Goal: Information Seeking & Learning: Learn about a topic

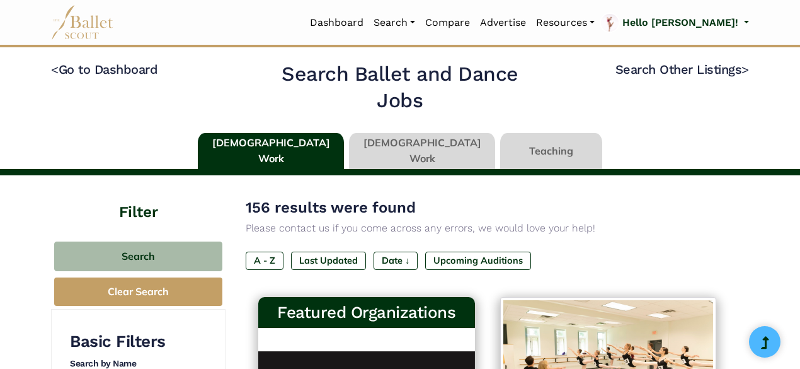
scroll to position [996, 0]
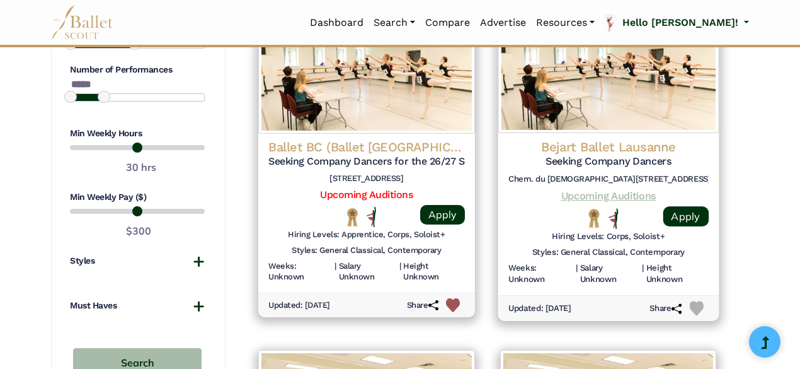
click at [577, 196] on link "Upcoming Auditions" at bounding box center [608, 195] width 95 height 12
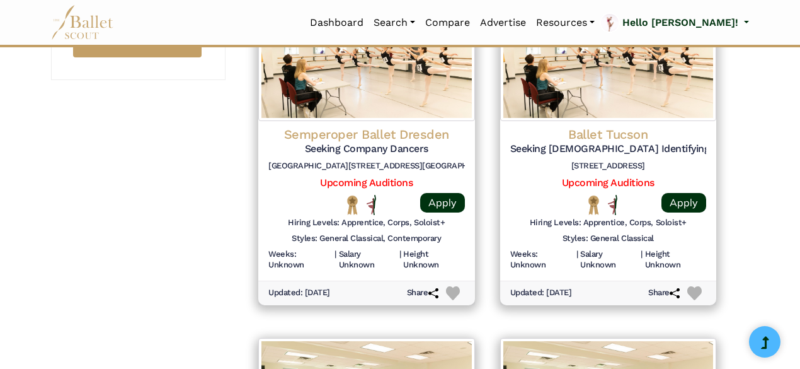
scroll to position [1350, 0]
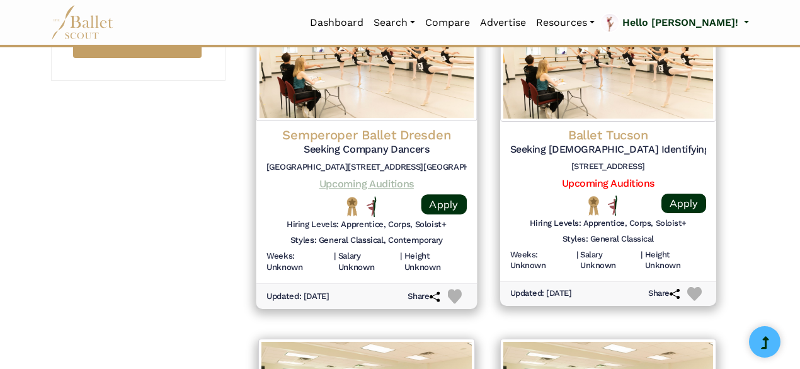
click at [395, 186] on link "Upcoming Auditions" at bounding box center [367, 184] width 95 height 12
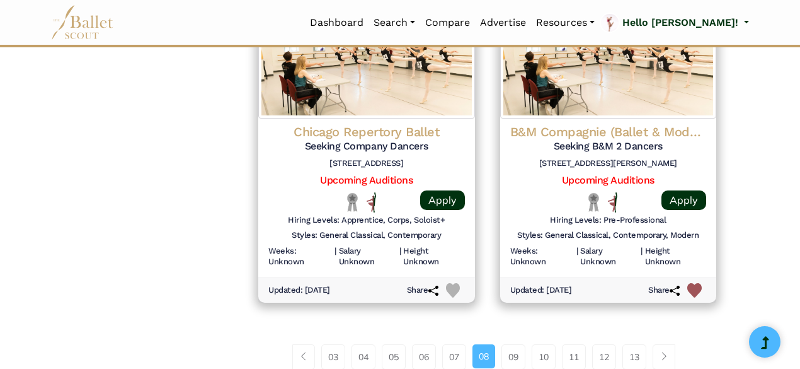
scroll to position [1696, 0]
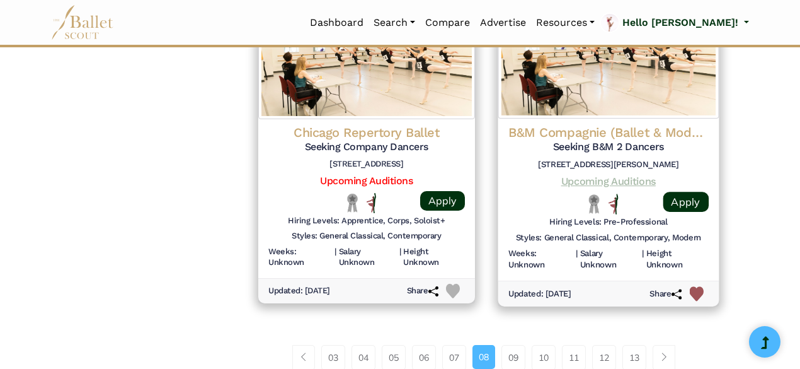
click at [577, 180] on link "Upcoming Auditions" at bounding box center [608, 181] width 95 height 12
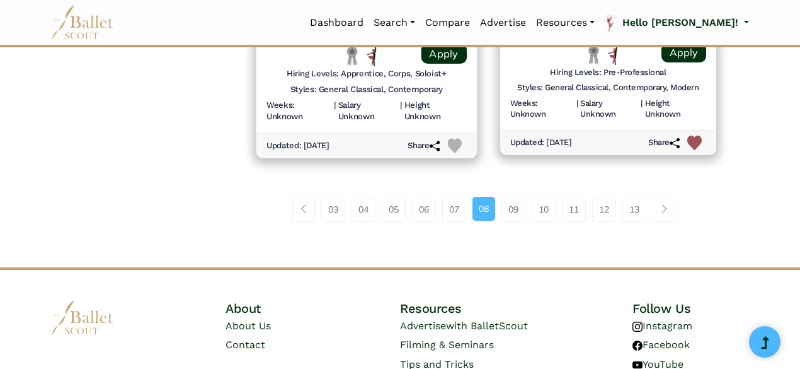
scroll to position [1846, 0]
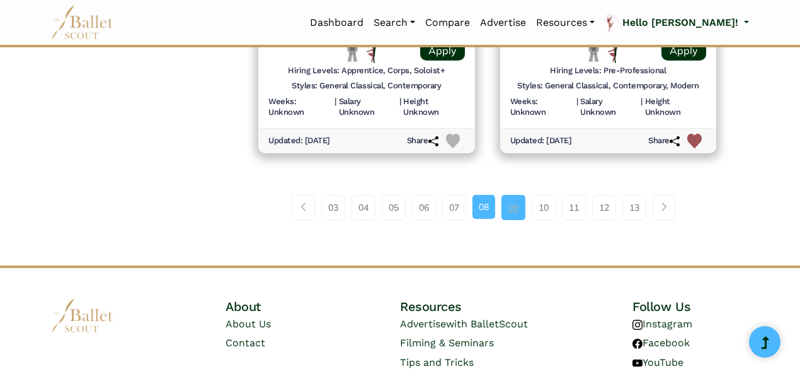
click at [516, 202] on link "09" at bounding box center [514, 207] width 24 height 25
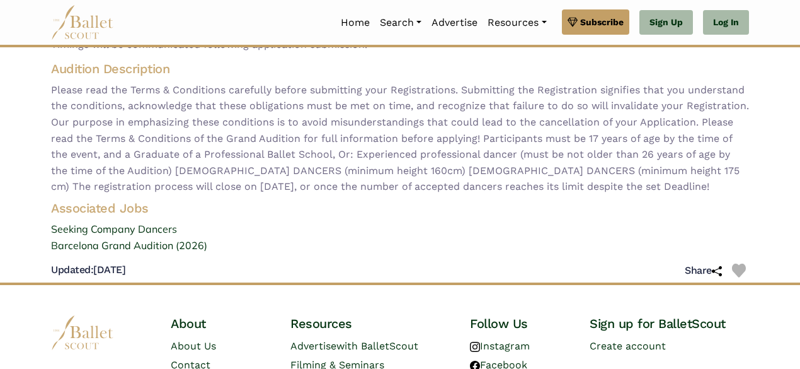
scroll to position [165, 0]
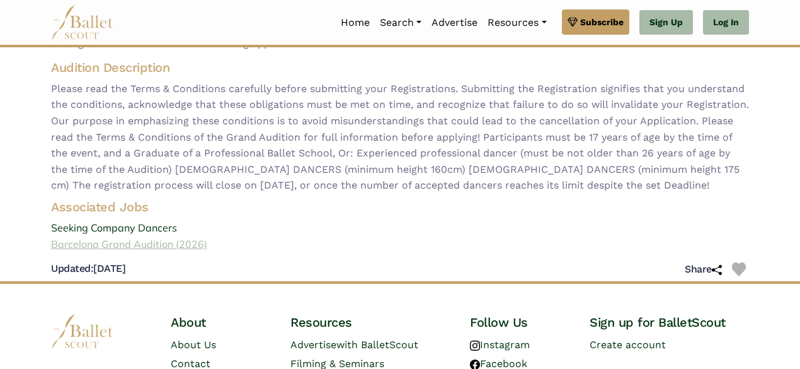
click at [155, 246] on link "Barcelona Grand Audition (2026)" at bounding box center [400, 244] width 719 height 16
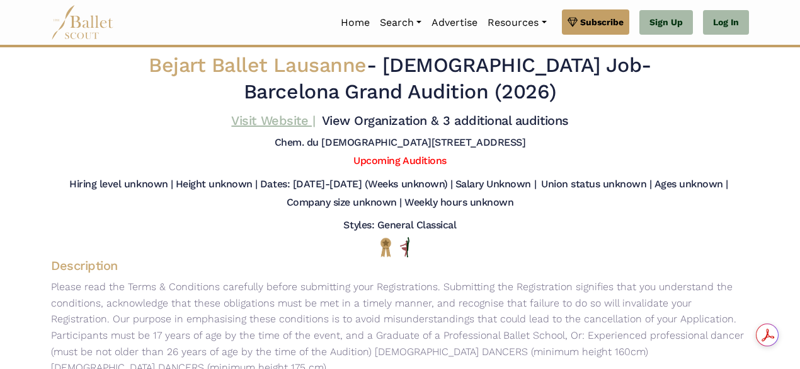
click at [291, 118] on link "Visit Website |" at bounding box center [273, 120] width 84 height 15
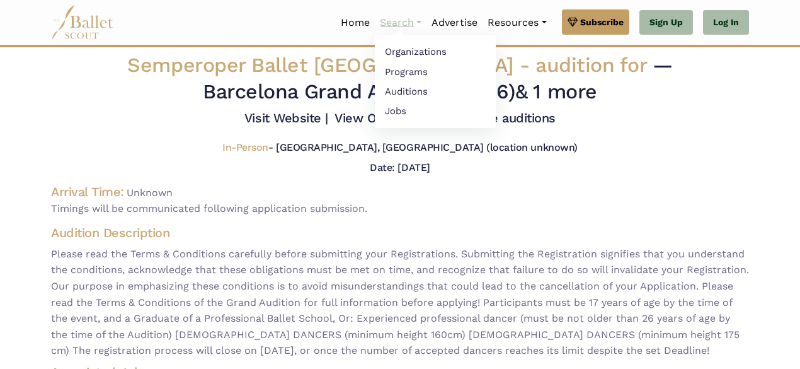
click at [413, 17] on link "Search" at bounding box center [401, 22] width 52 height 26
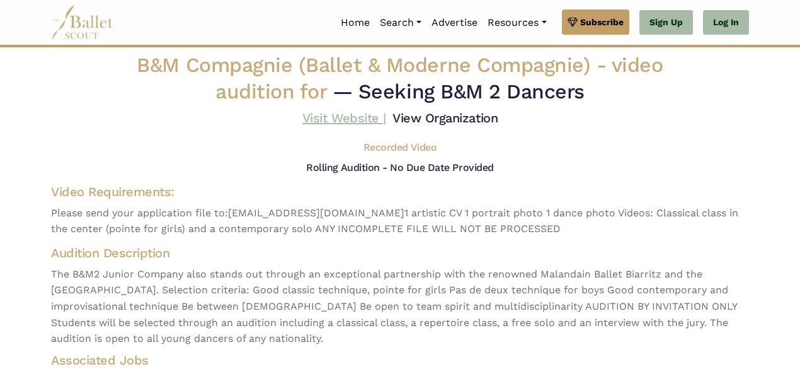
click at [357, 119] on link "Visit Website |" at bounding box center [345, 117] width 84 height 15
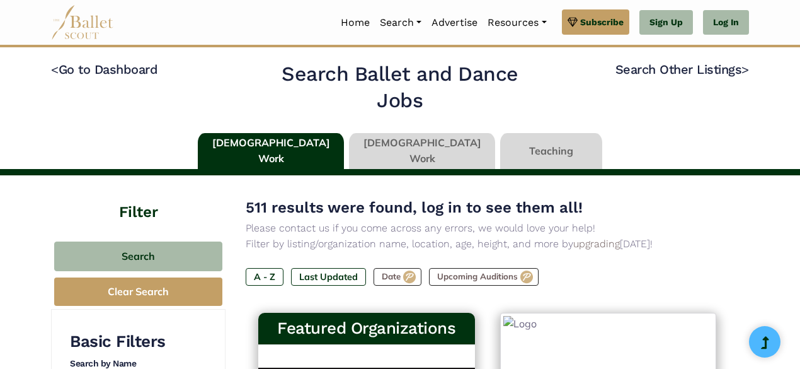
type input "******"
type input "*****"
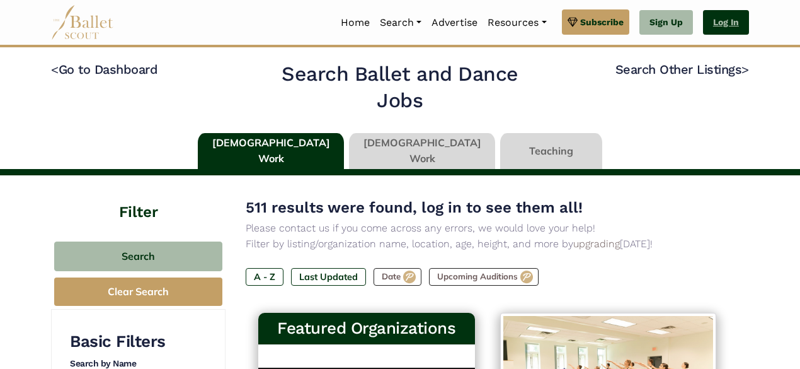
click at [722, 25] on link "Log In" at bounding box center [726, 22] width 46 height 25
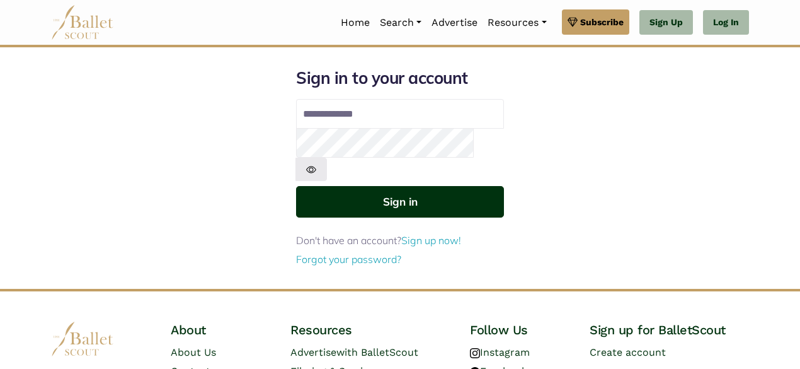
type input "**********"
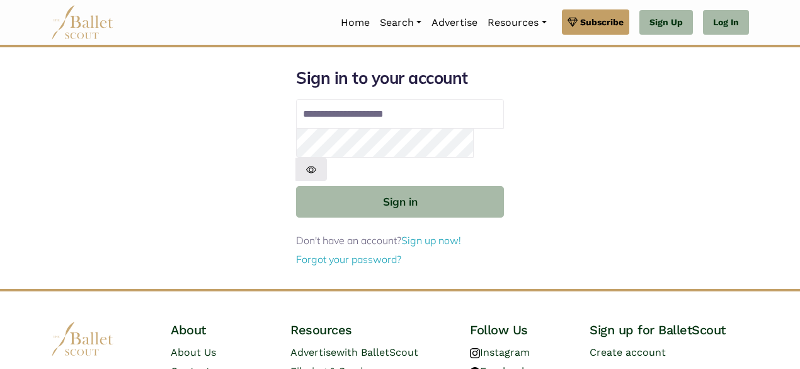
drag, startPoint x: 421, startPoint y: 177, endPoint x: 387, endPoint y: 259, distance: 88.7
click at [387, 259] on div "**********" at bounding box center [400, 177] width 719 height 221
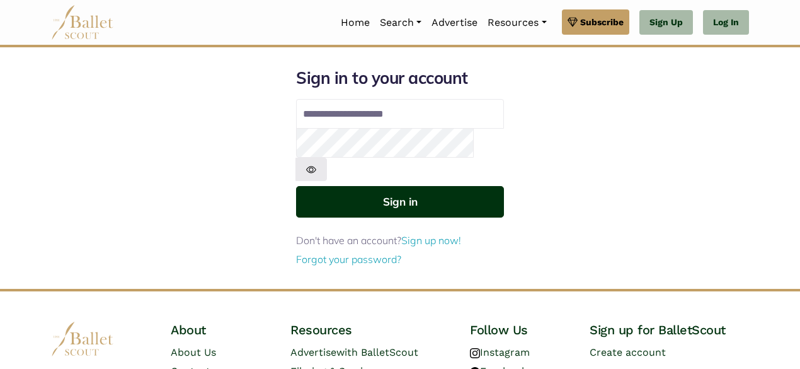
click at [425, 186] on button "Sign in" at bounding box center [400, 201] width 208 height 31
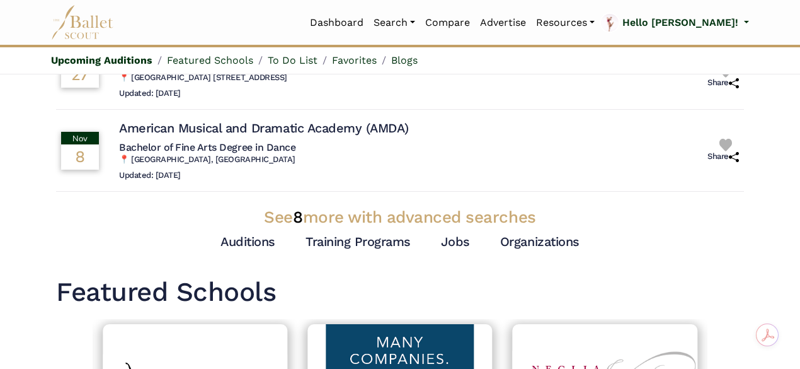
scroll to position [413, 0]
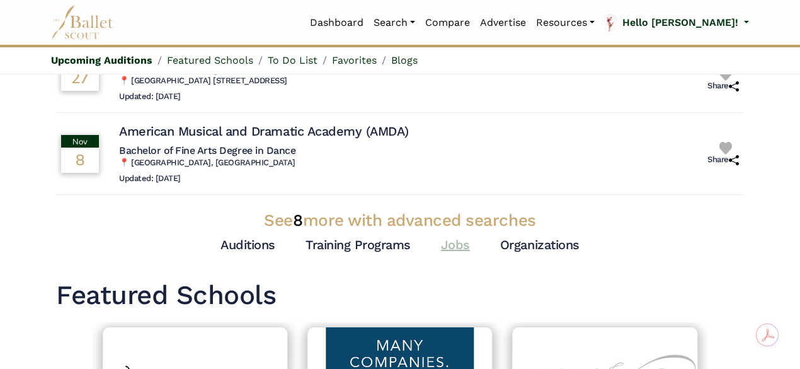
click at [448, 243] on link "Jobs" at bounding box center [455, 244] width 29 height 15
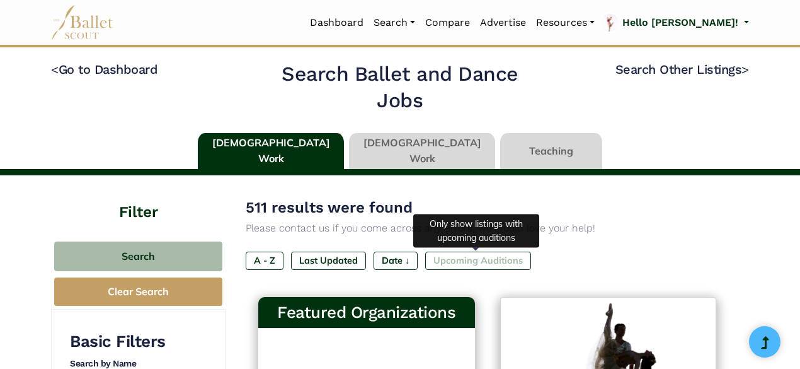
click at [478, 251] on label "Upcoming Auditions" at bounding box center [478, 260] width 106 height 18
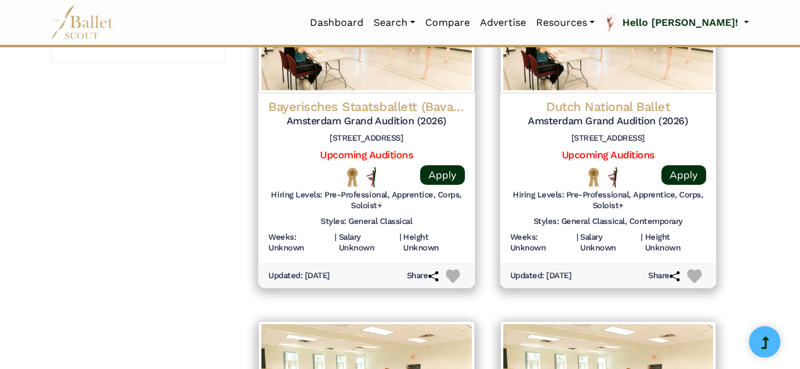
scroll to position [1927, 0]
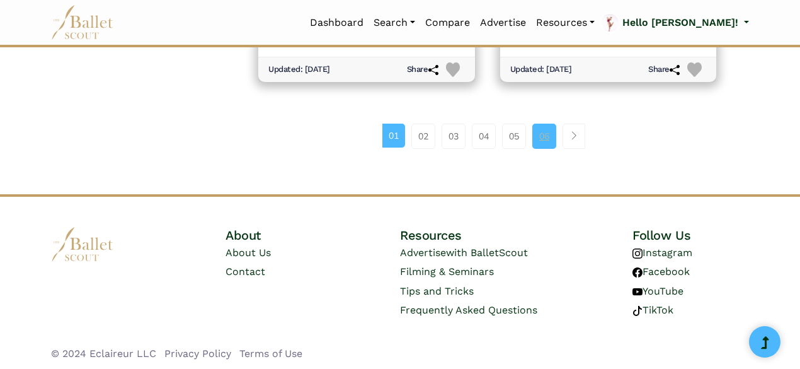
click at [550, 129] on link "06" at bounding box center [545, 136] width 24 height 25
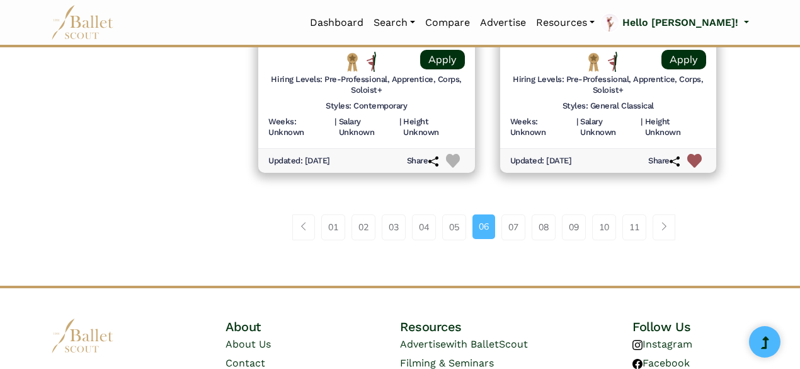
scroll to position [1850, 0]
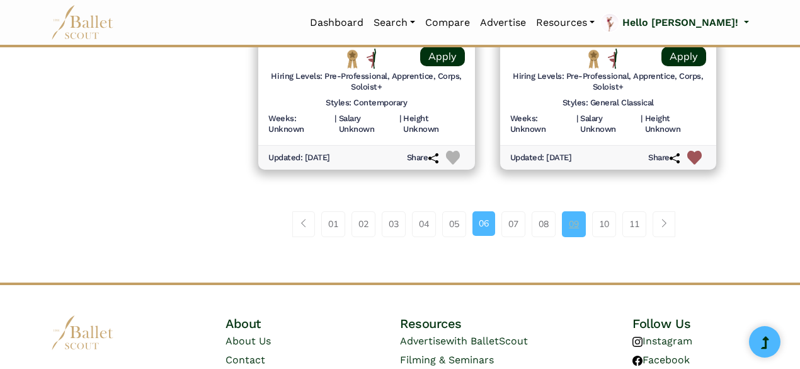
click at [575, 216] on link "09" at bounding box center [574, 223] width 24 height 25
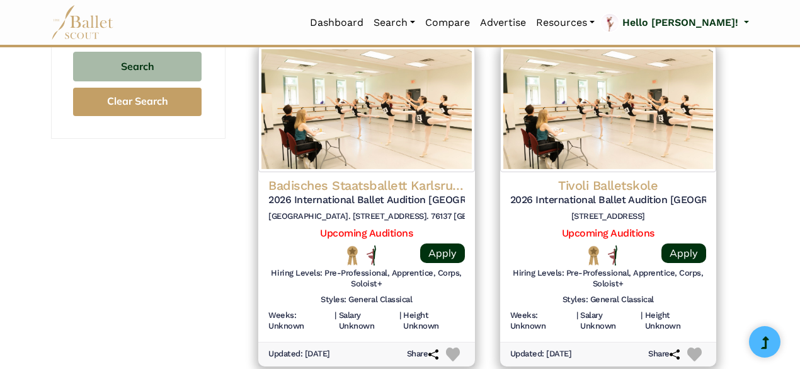
scroll to position [1293, 0]
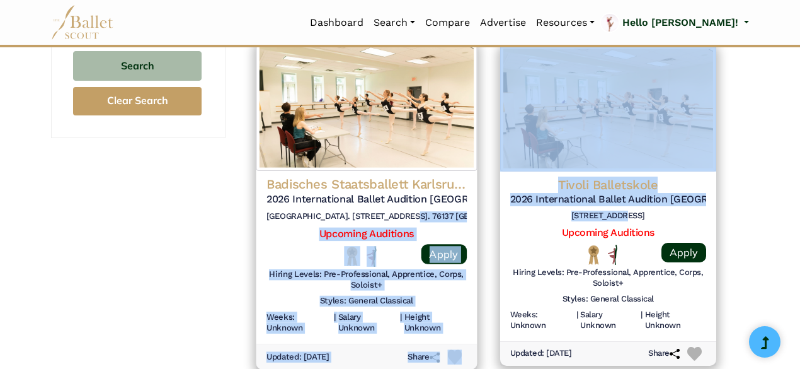
drag, startPoint x: 0, startPoint y: 0, endPoint x: 398, endPoint y: 221, distance: 455.1
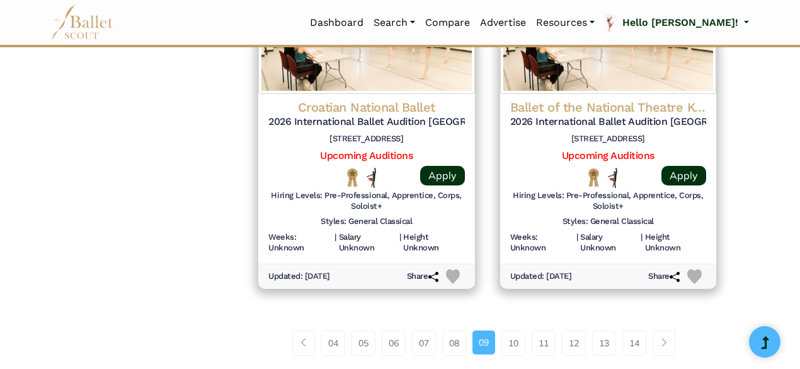
scroll to position [1723, 0]
click at [514, 342] on link "10" at bounding box center [514, 343] width 24 height 25
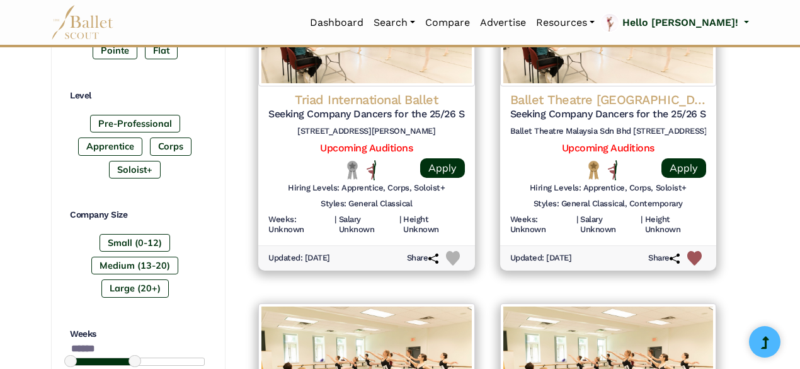
scroll to position [682, 0]
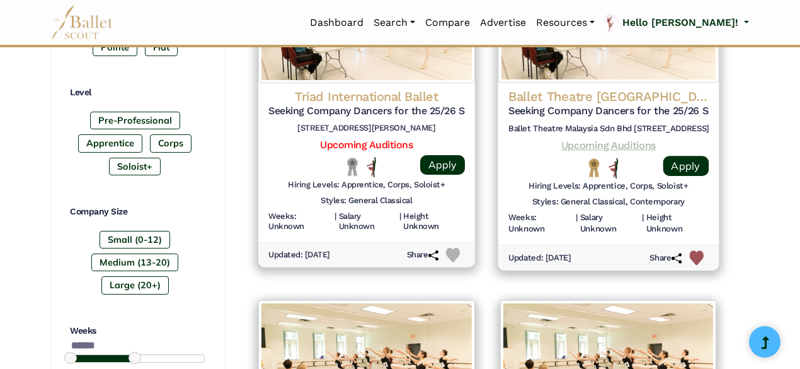
click at [633, 142] on link "Upcoming Auditions" at bounding box center [608, 145] width 95 height 12
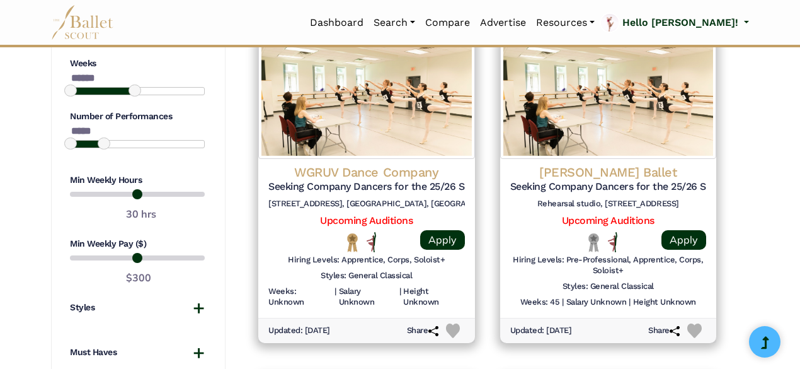
scroll to position [949, 0]
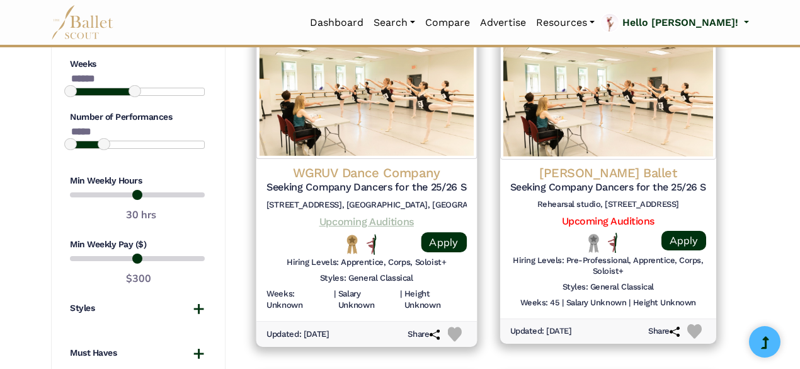
click at [377, 224] on link "Upcoming Auditions" at bounding box center [367, 221] width 95 height 12
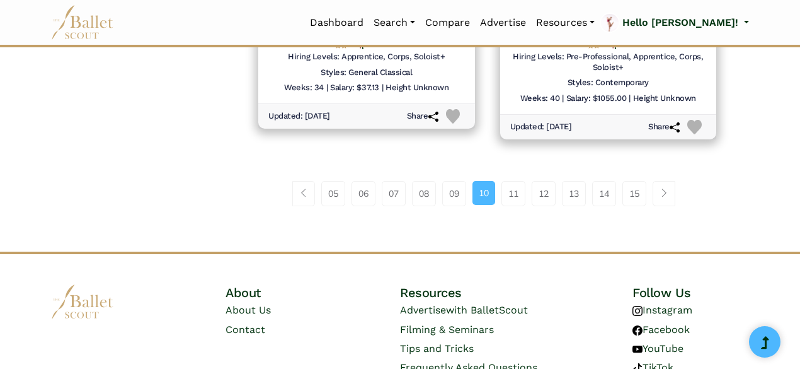
scroll to position [1906, 0]
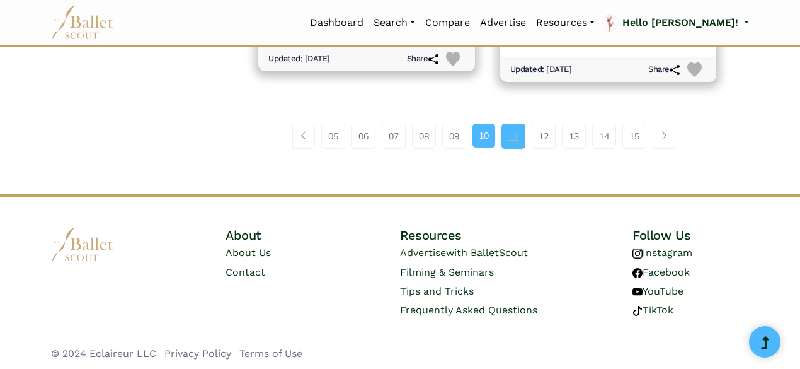
click at [512, 136] on link "11" at bounding box center [514, 136] width 24 height 25
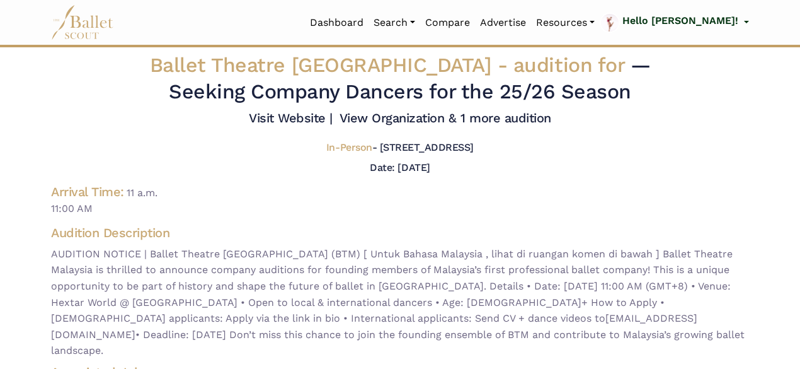
scroll to position [1, 0]
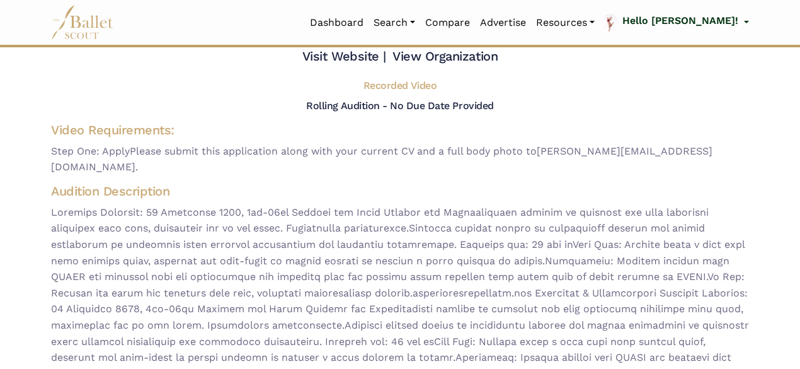
scroll to position [62, 0]
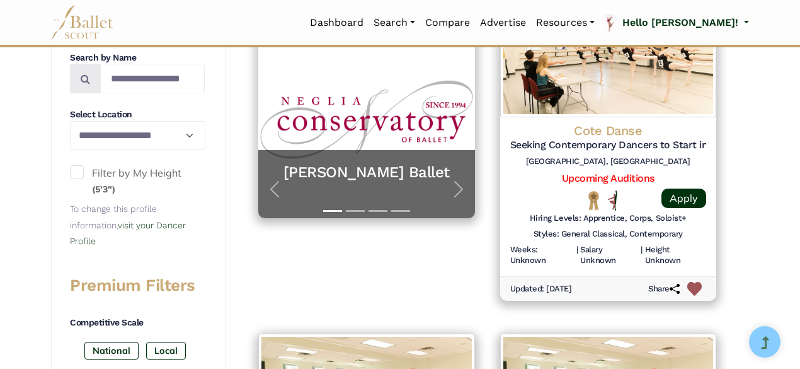
scroll to position [308, 0]
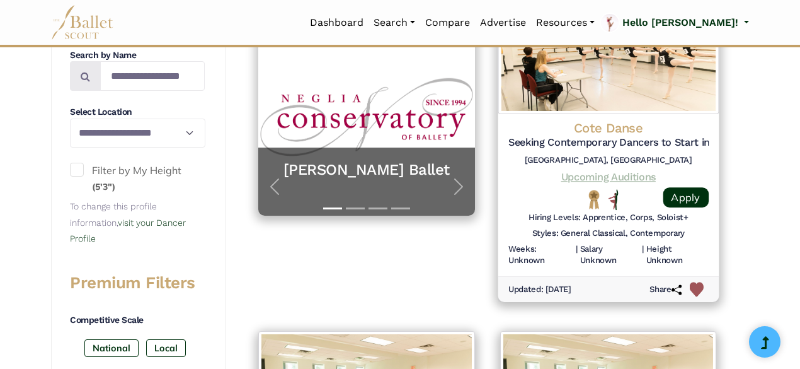
click at [627, 178] on link "Upcoming Auditions" at bounding box center [608, 176] width 95 height 12
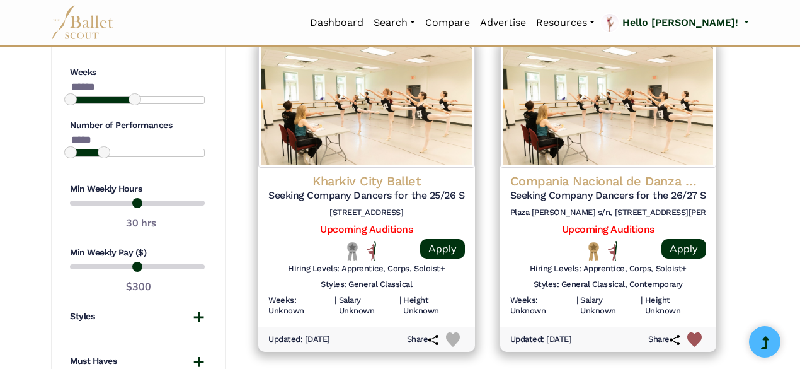
scroll to position [941, 0]
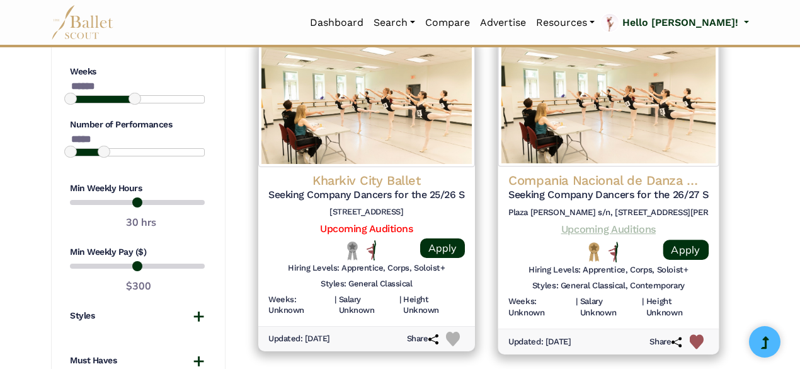
click at [584, 223] on link "Upcoming Auditions" at bounding box center [608, 228] width 95 height 12
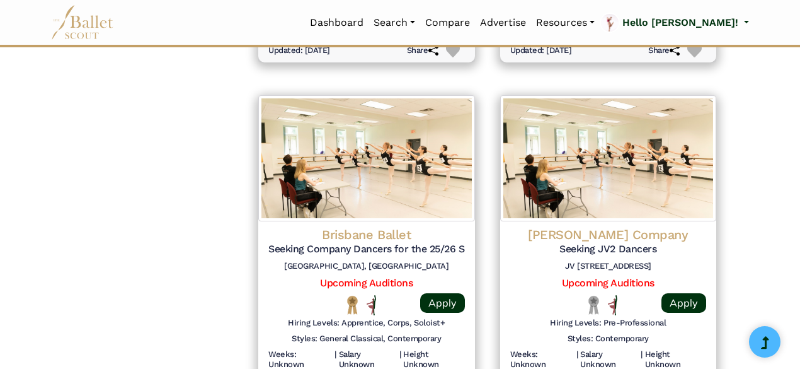
scroll to position [1571, 0]
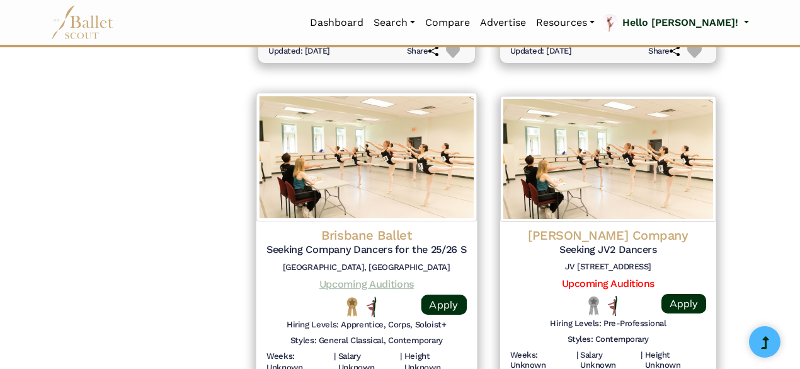
click at [367, 283] on link "Upcoming Auditions" at bounding box center [367, 284] width 95 height 12
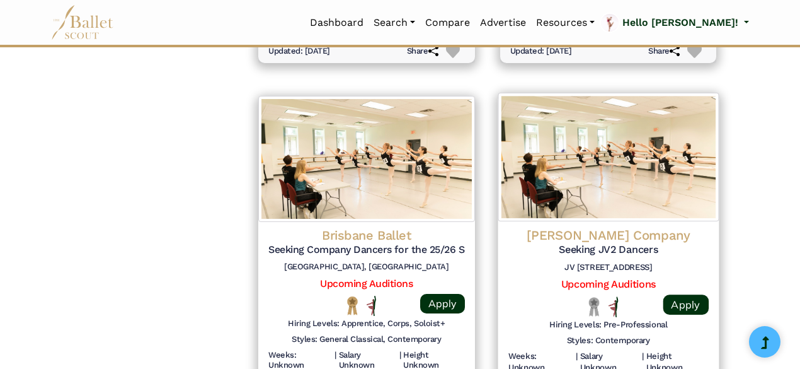
scroll to position [1895, 0]
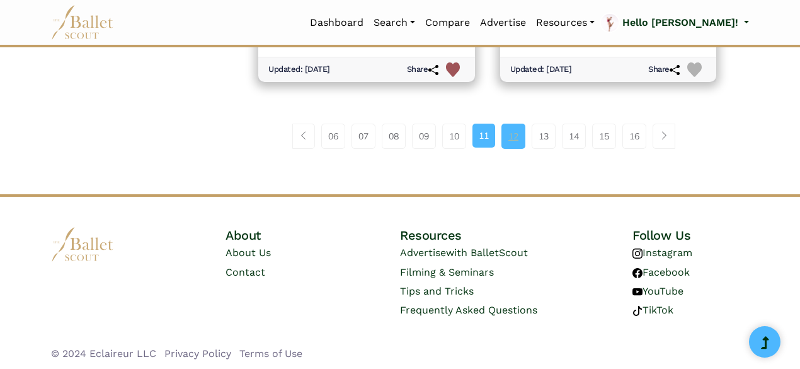
click at [517, 137] on link "12" at bounding box center [514, 136] width 24 height 25
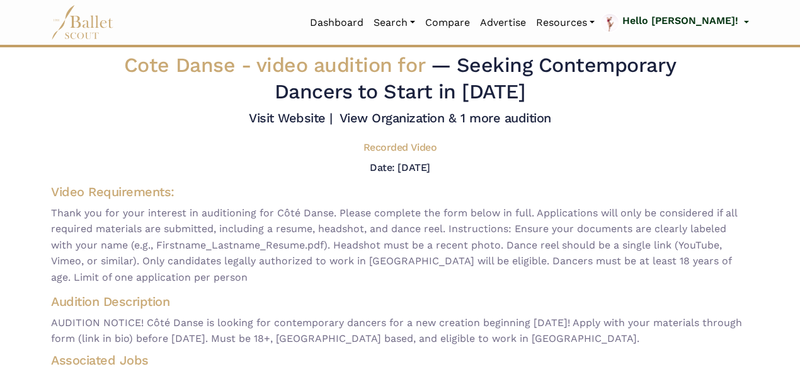
scroll to position [1, 0]
click at [311, 119] on link "Visit Website |" at bounding box center [291, 117] width 84 height 15
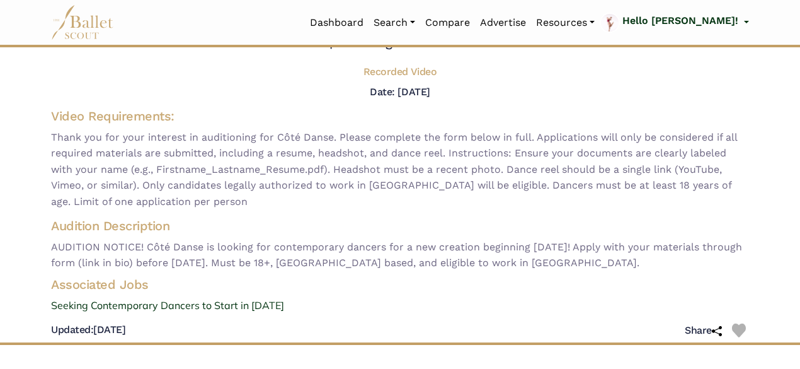
scroll to position [0, 0]
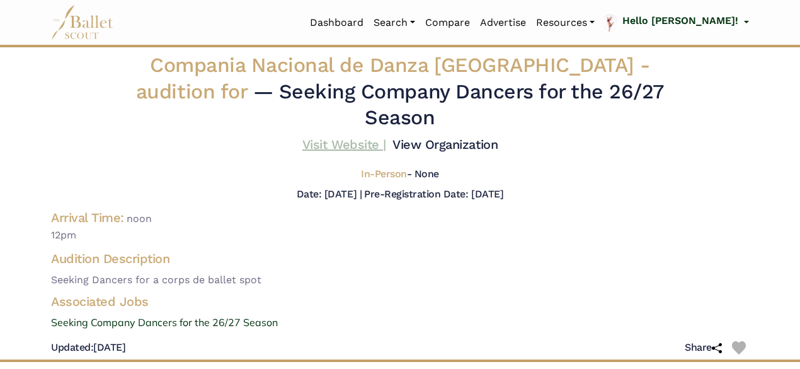
click at [347, 137] on link "Visit Website |" at bounding box center [345, 144] width 84 height 15
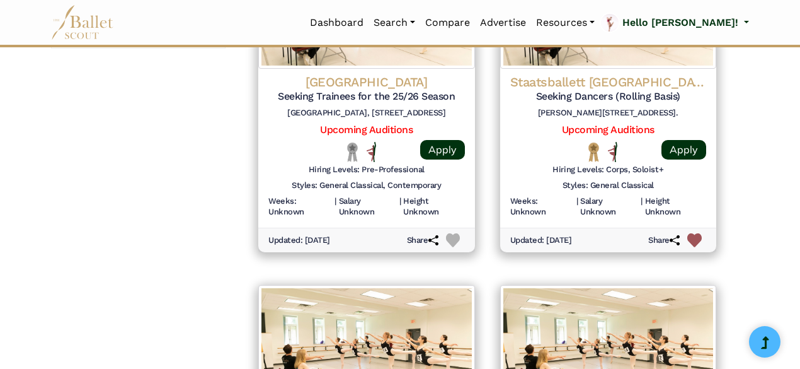
scroll to position [1383, 0]
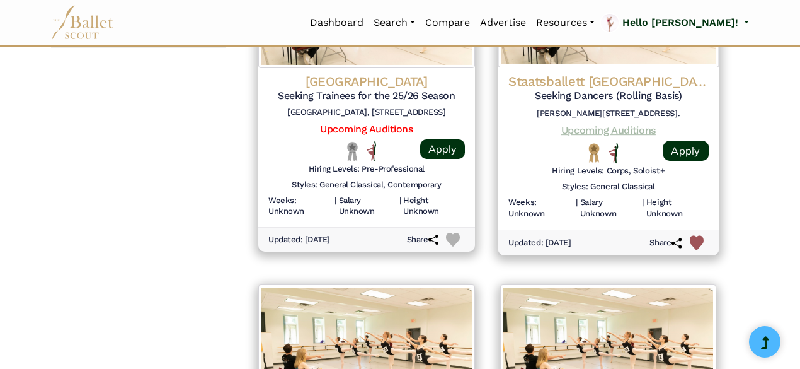
click at [584, 127] on link "Upcoming Auditions" at bounding box center [608, 130] width 95 height 12
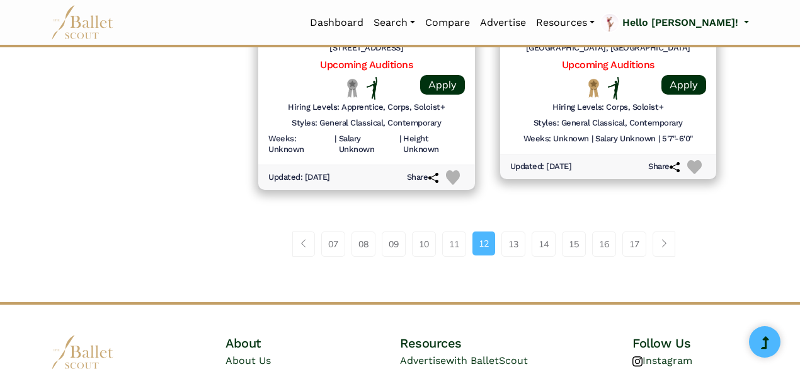
scroll to position [1791, 0]
click at [513, 239] on link "13" at bounding box center [514, 243] width 24 height 25
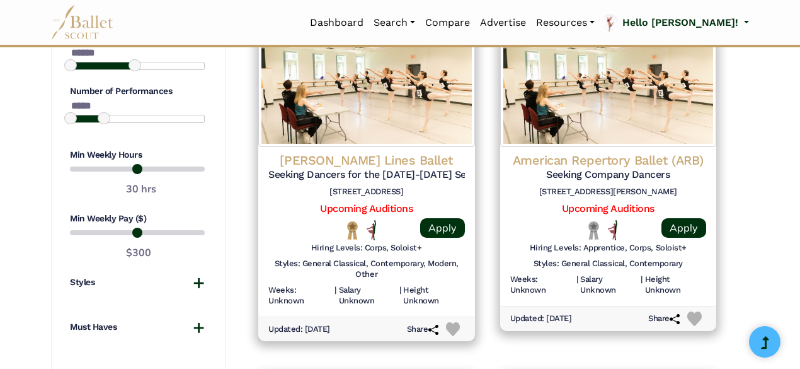
scroll to position [954, 0]
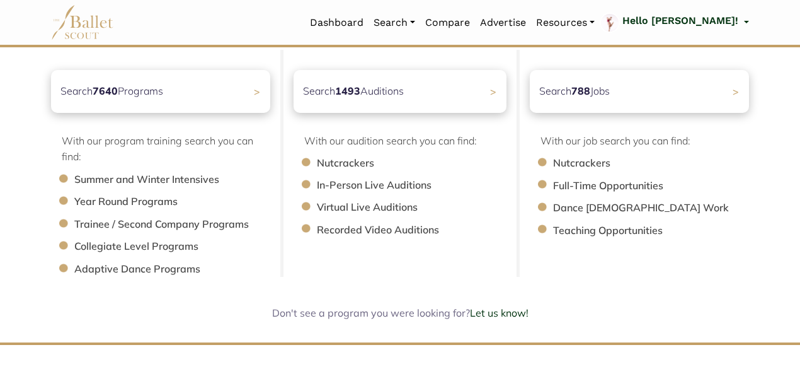
scroll to position [153, 0]
click at [650, 86] on div "Search 788 Jobs >" at bounding box center [639, 90] width 230 height 45
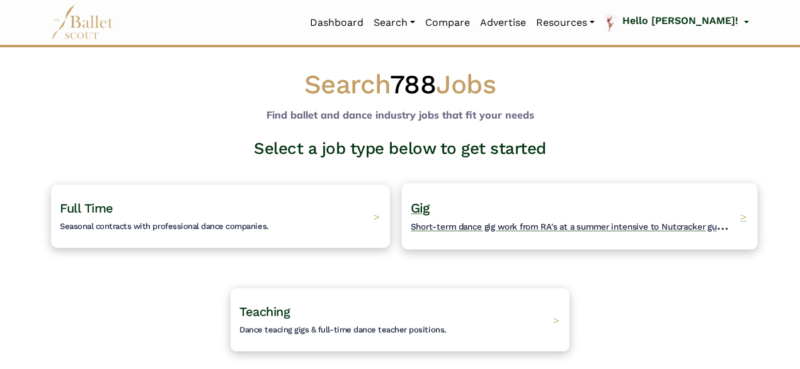
click at [580, 230] on span "Short-term dance gig work from RA's at a summer intensive to Nutcracker guestin…" at bounding box center [579, 225] width 337 height 16
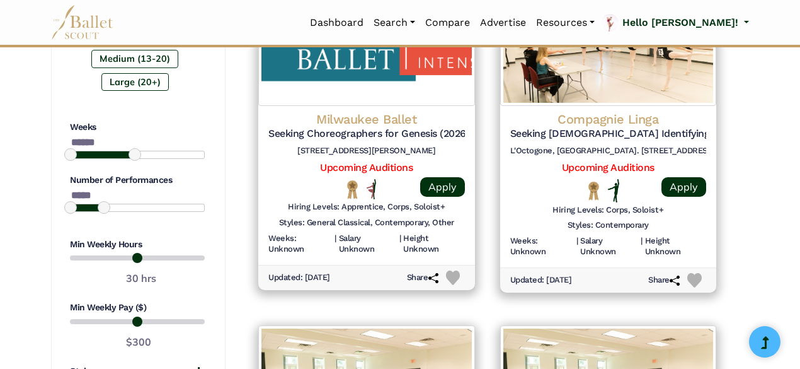
scroll to position [1027, 0]
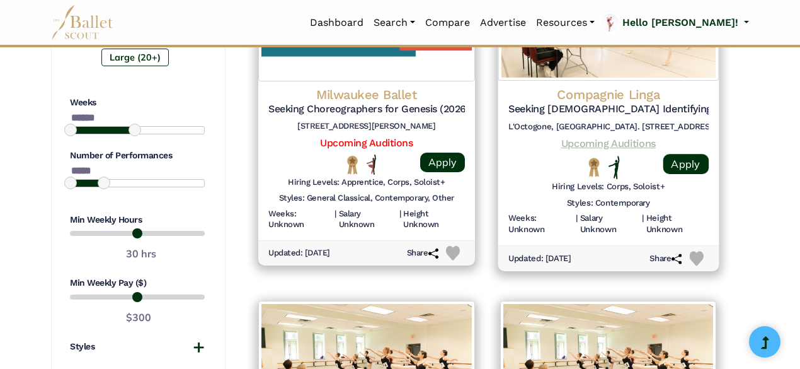
click at [587, 139] on link "Upcoming Auditions" at bounding box center [608, 143] width 95 height 12
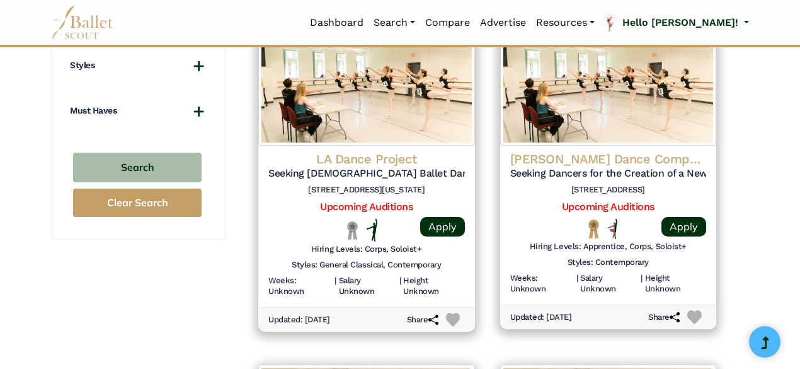
scroll to position [1310, 0]
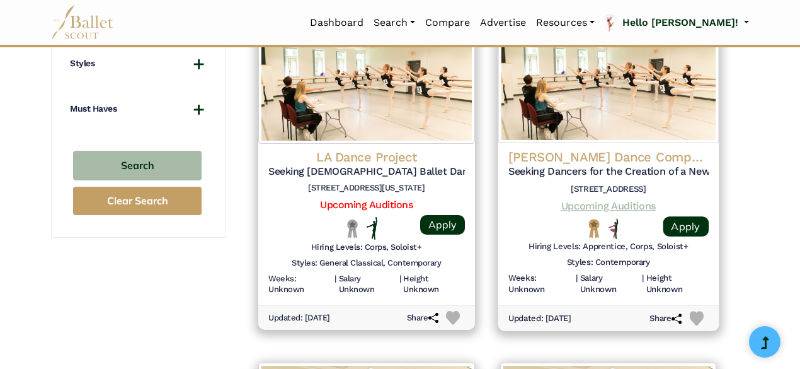
click at [572, 202] on link "Upcoming Auditions" at bounding box center [608, 205] width 95 height 12
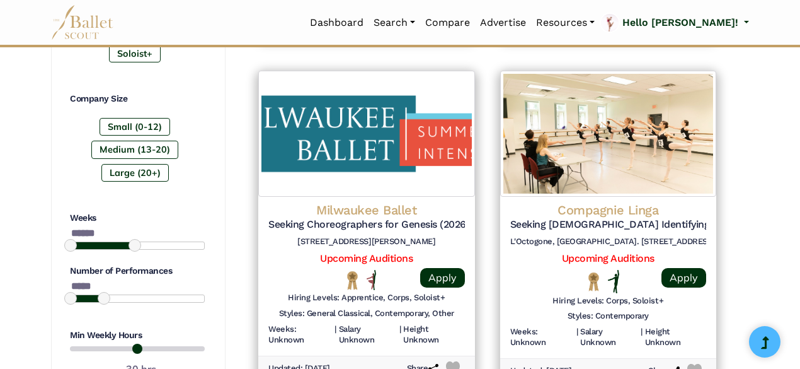
scroll to position [818, 0]
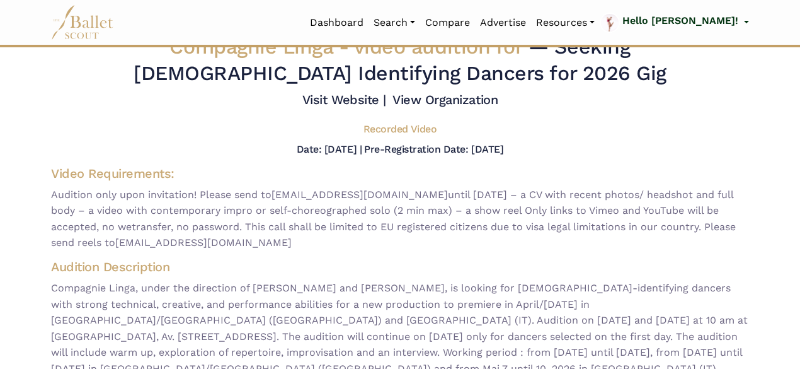
scroll to position [19, 0]
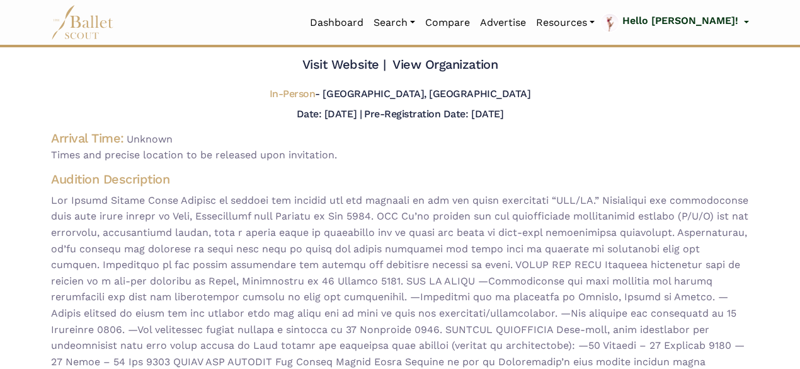
scroll to position [54, 0]
click at [572, 202] on span at bounding box center [400, 289] width 698 height 194
